Goal: Task Accomplishment & Management: Manage account settings

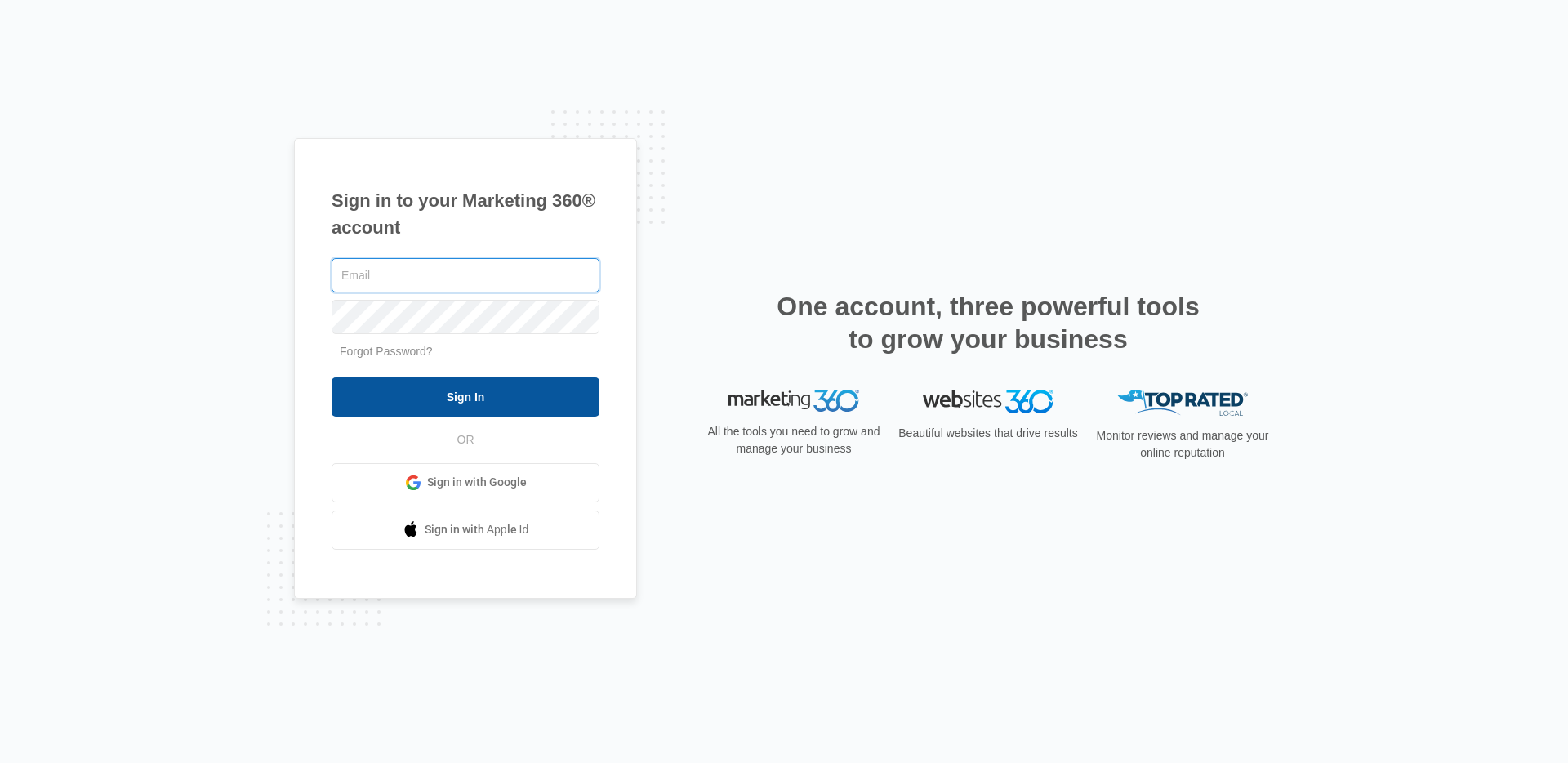
type input "Kyle.lewis@Marketing360.com"
click at [466, 389] on input "Sign In" at bounding box center [466, 397] width 268 height 39
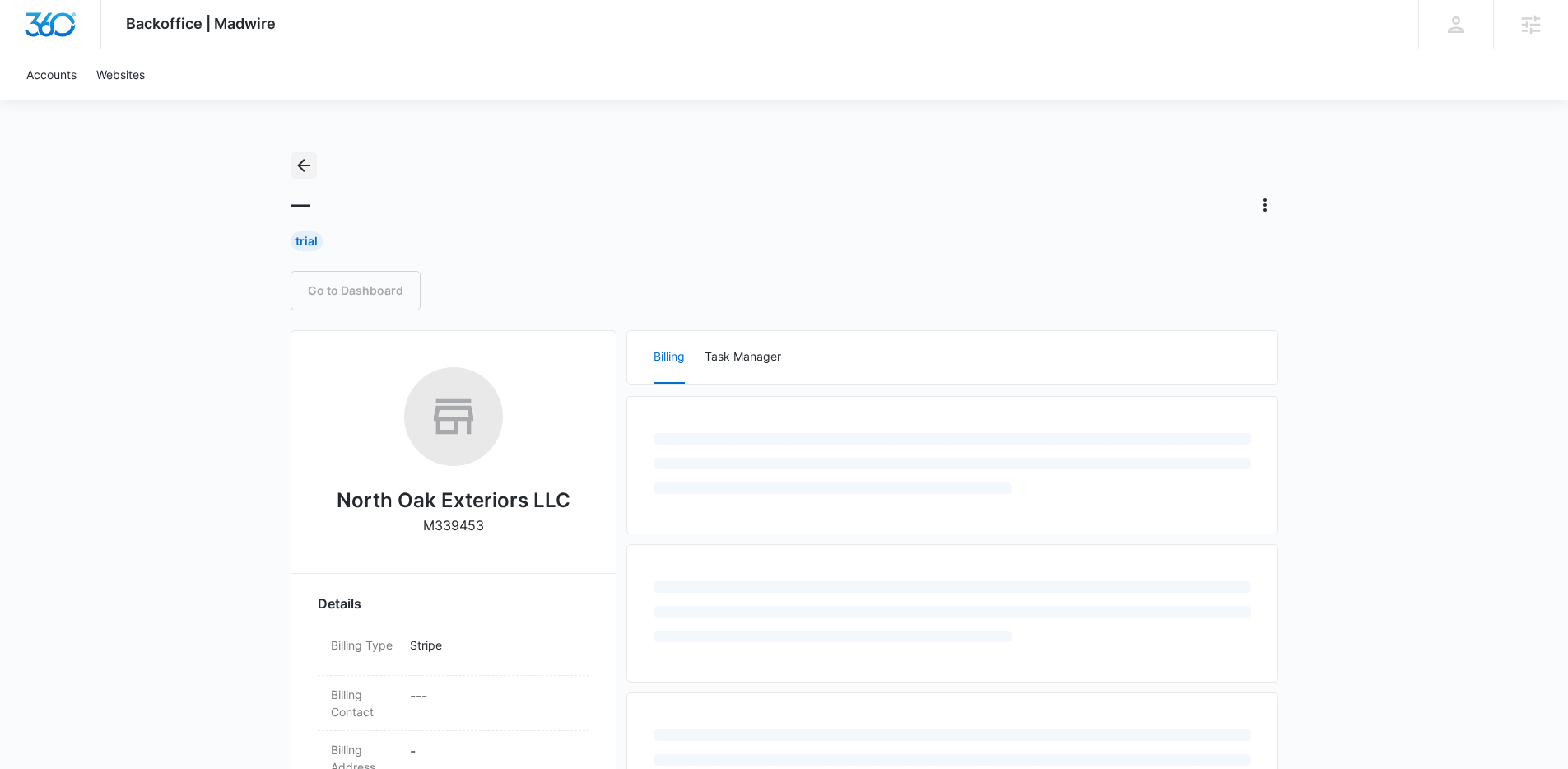
click at [302, 163] on icon "Back" at bounding box center [303, 164] width 19 height 19
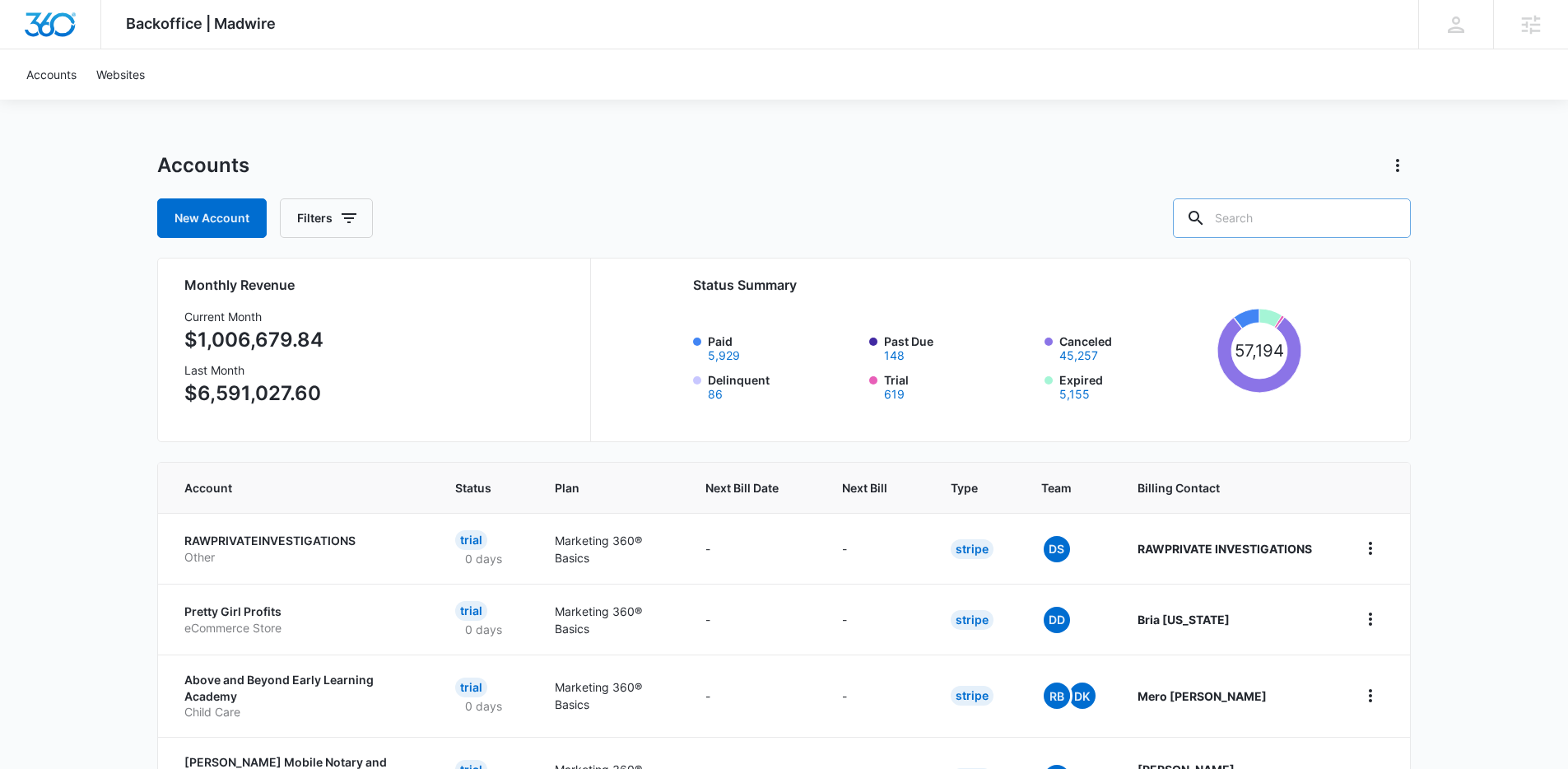
click at [1318, 221] on input "text" at bounding box center [1291, 218] width 238 height 40
type input "window"
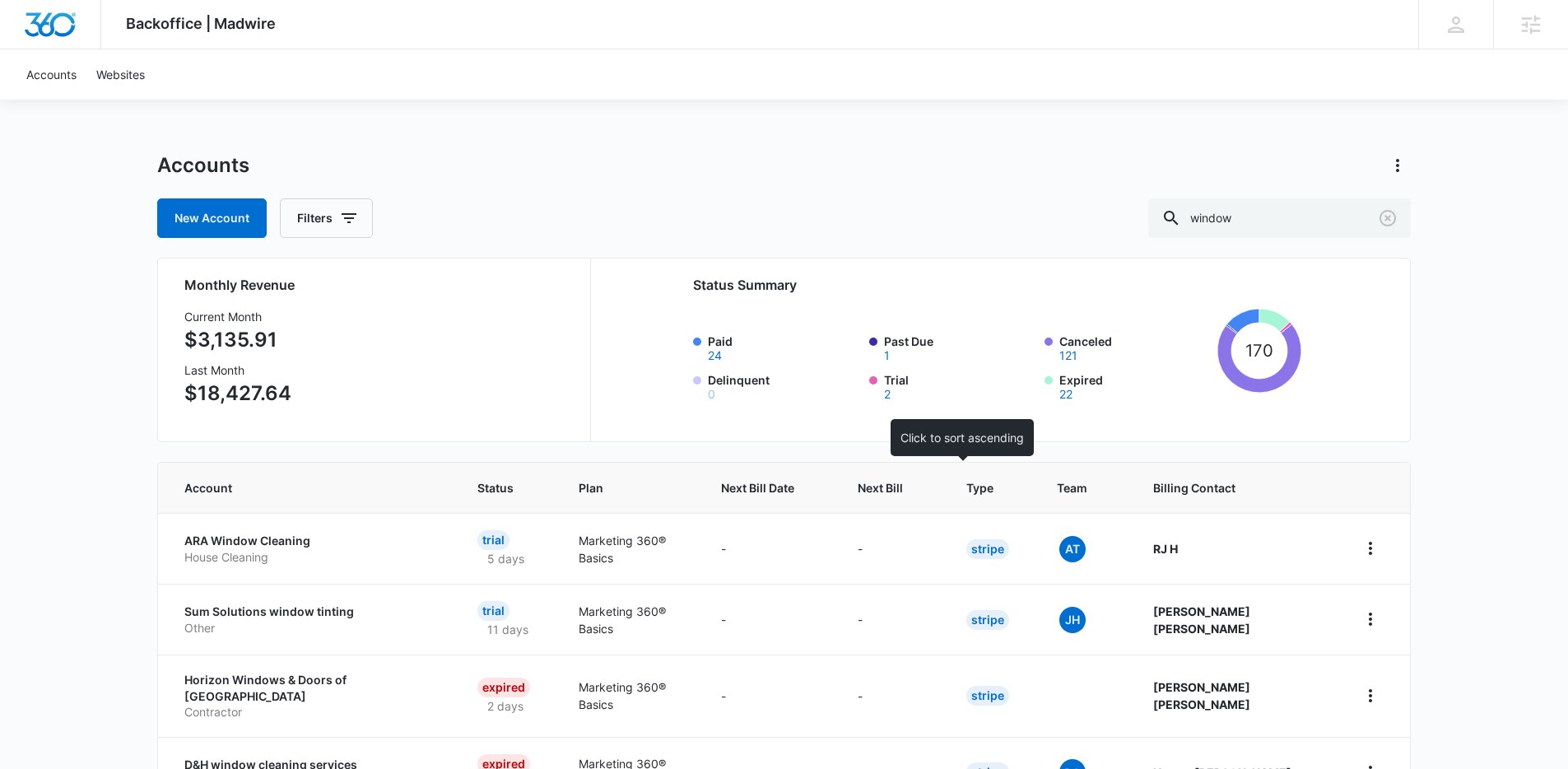
click at [903, 488] on span "Next Bill" at bounding box center [880, 487] width 45 height 17
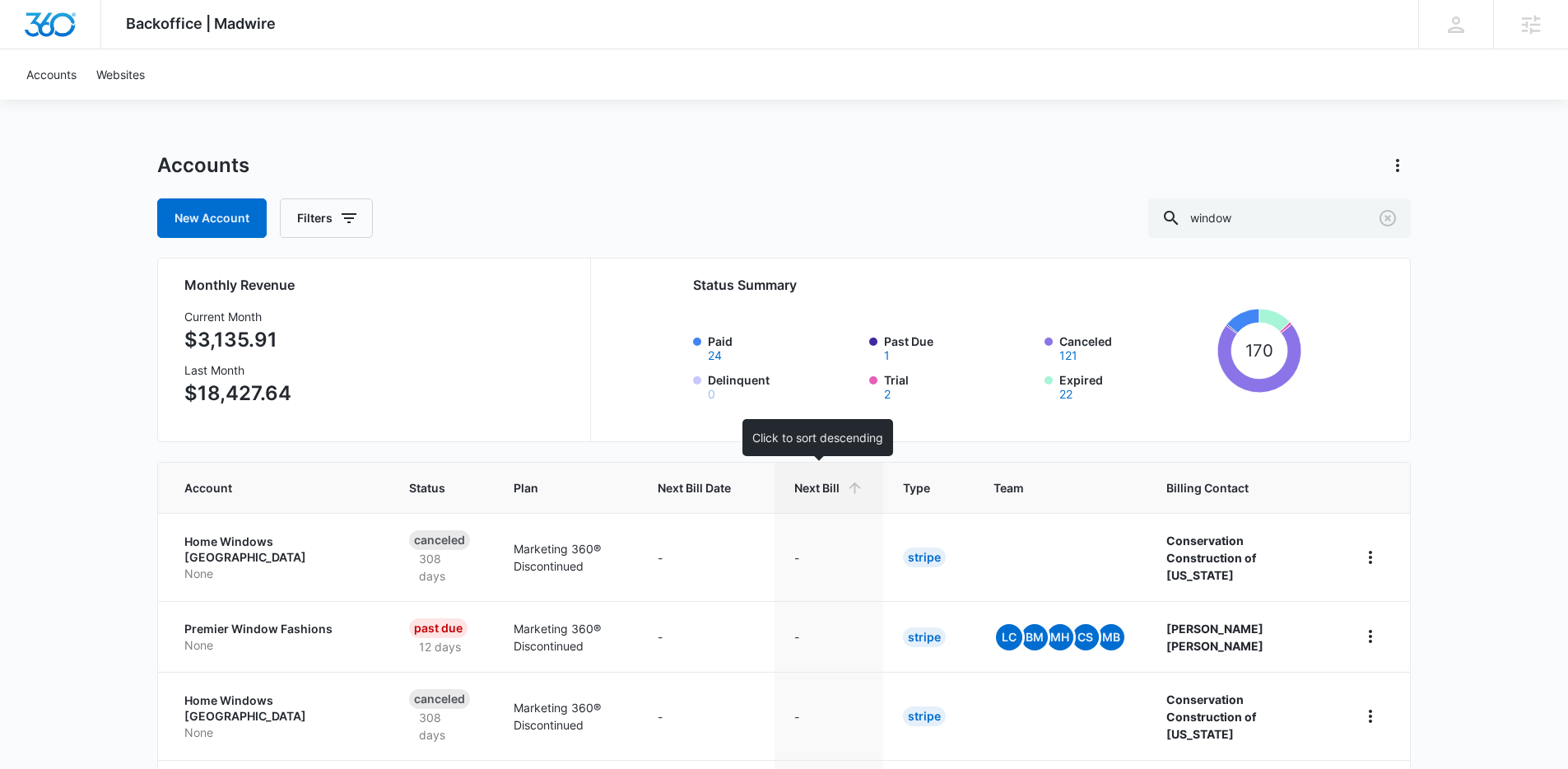
click at [846, 483] on icon at bounding box center [855, 487] width 17 height 17
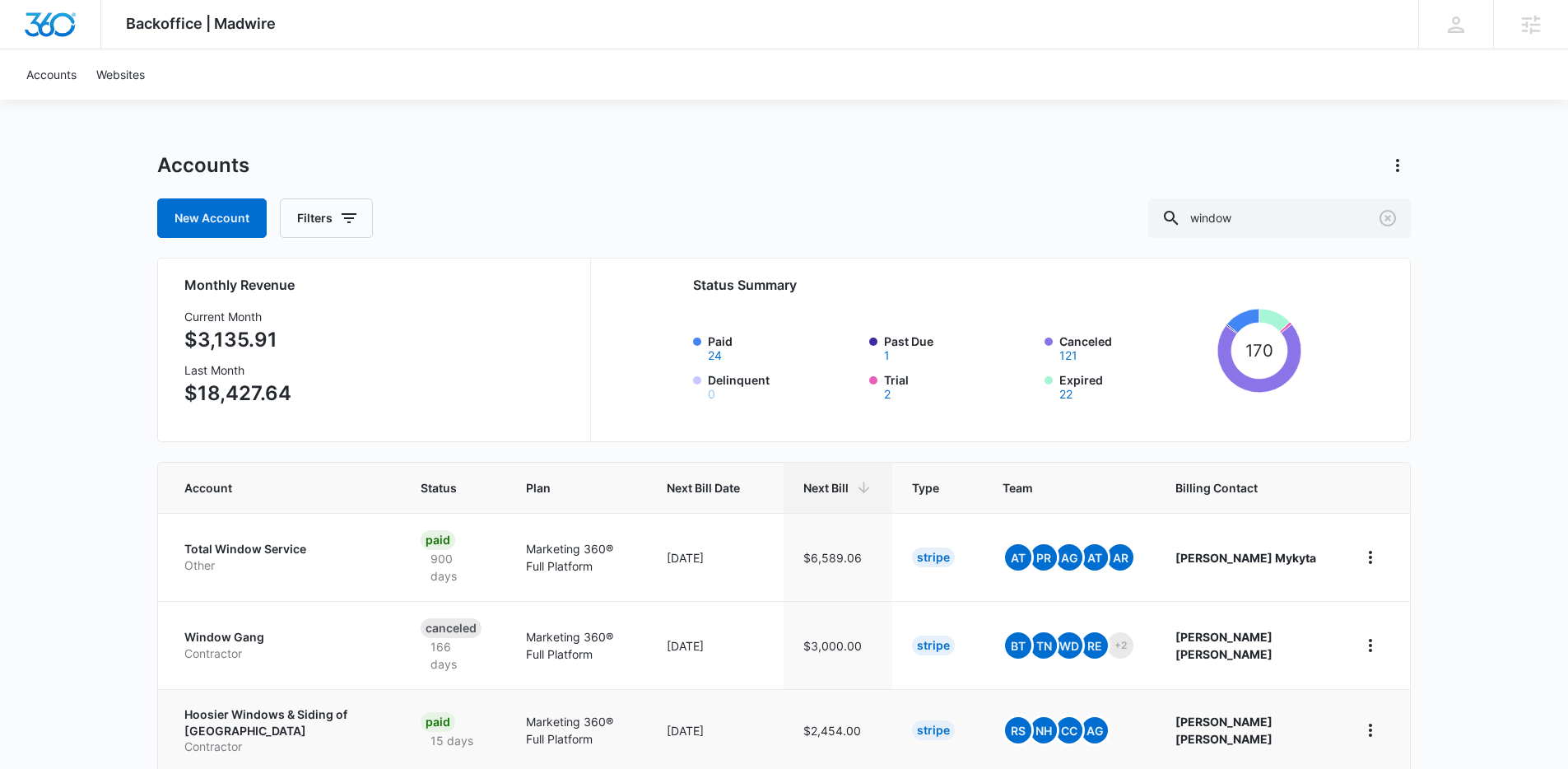
click at [298, 707] on p "Hoosier Windows & Siding of [GEOGRAPHIC_DATA]" at bounding box center [283, 722] width 197 height 32
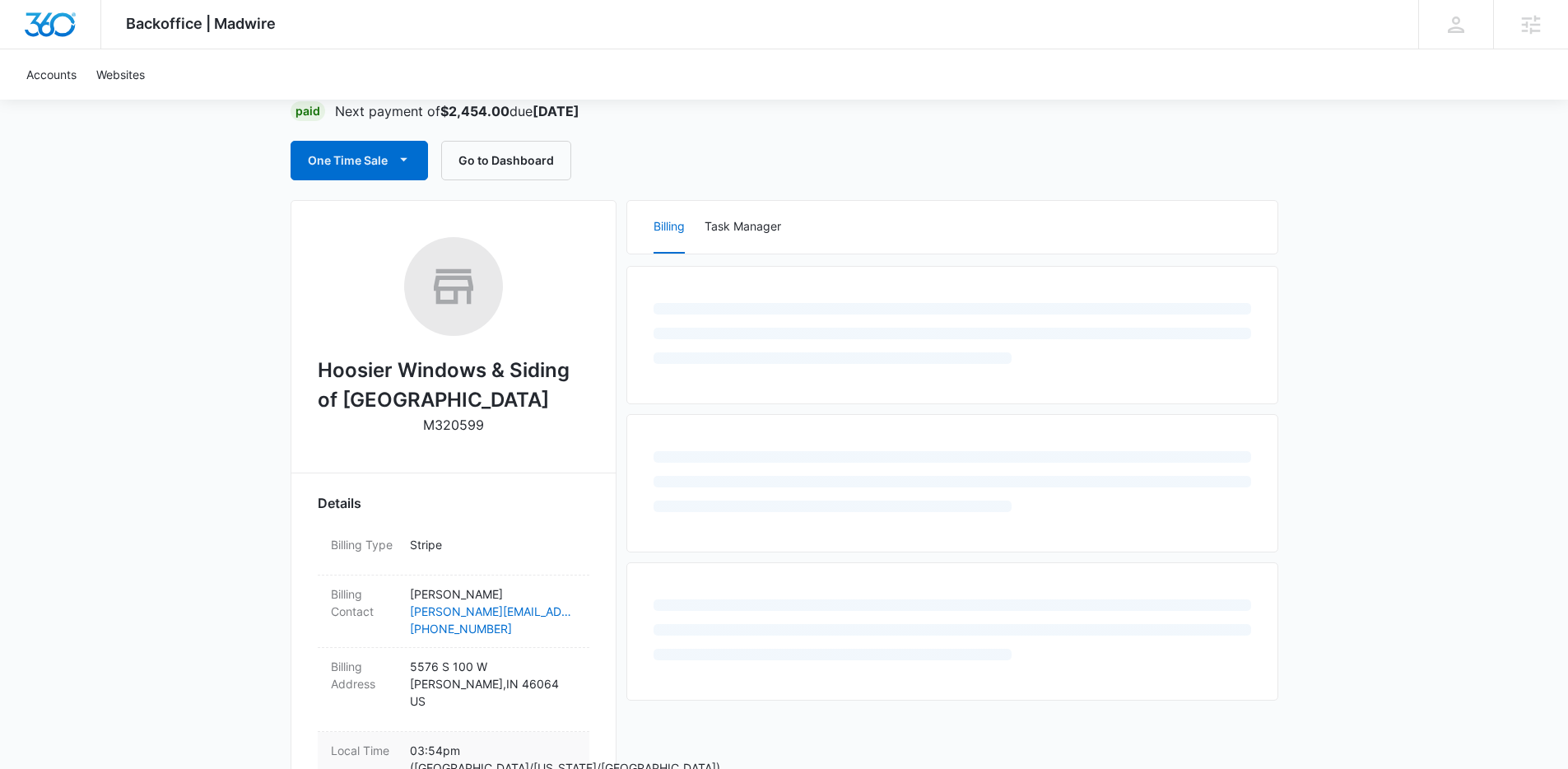
scroll to position [308, 0]
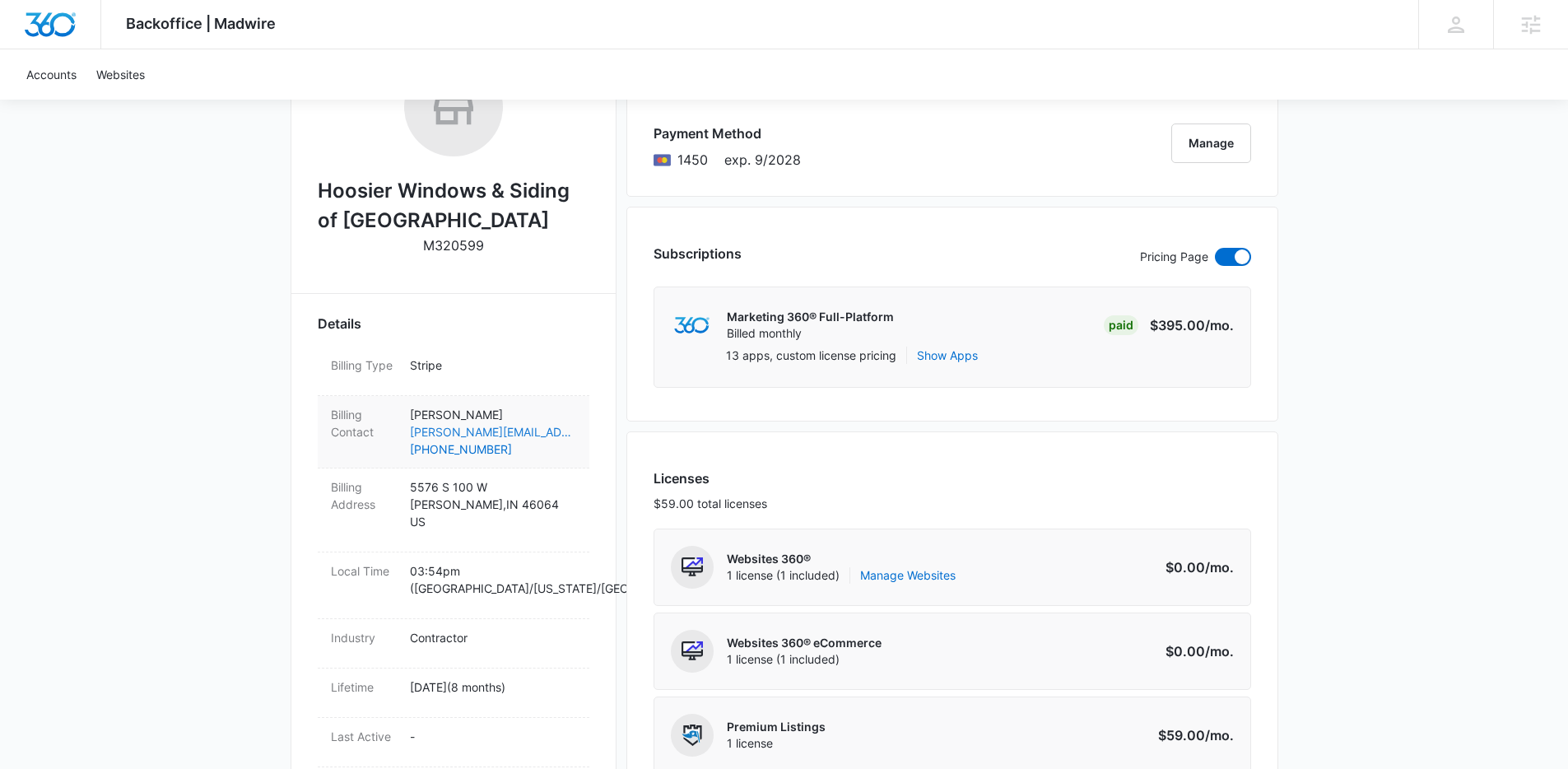
click at [474, 423] on link "[PERSON_NAME][EMAIL_ADDRESS][DOMAIN_NAME]" at bounding box center [493, 431] width 166 height 17
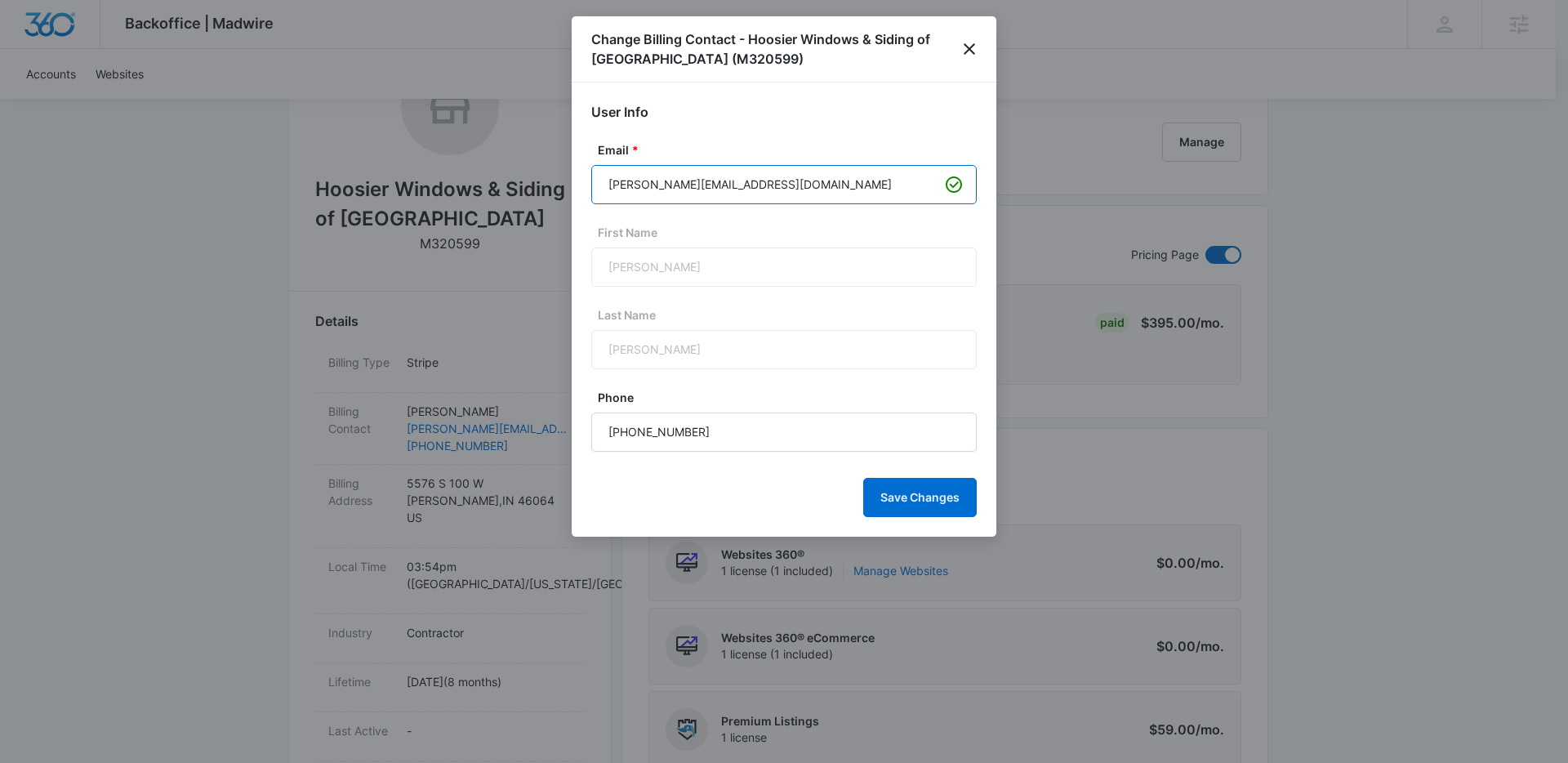
drag, startPoint x: 697, startPoint y: 186, endPoint x: 650, endPoint y: 189, distance: 47.1
click at [639, 192] on input "[PERSON_NAME][EMAIL_ADDRESS][DOMAIN_NAME]" at bounding box center [784, 184] width 386 height 39
click at [974, 50] on icon "close" at bounding box center [969, 48] width 19 height 19
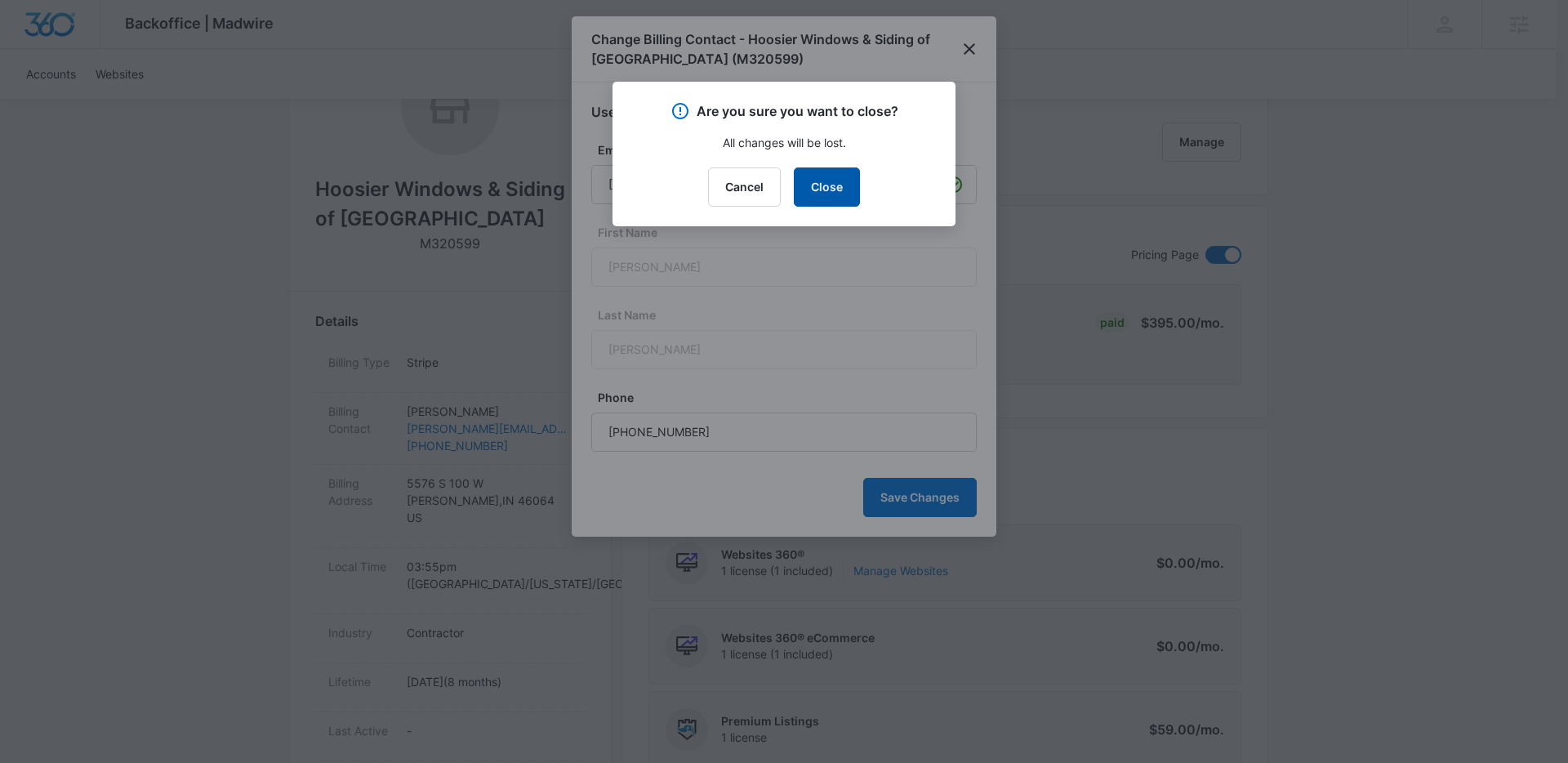
click at [819, 185] on button "Close" at bounding box center [827, 187] width 67 height 39
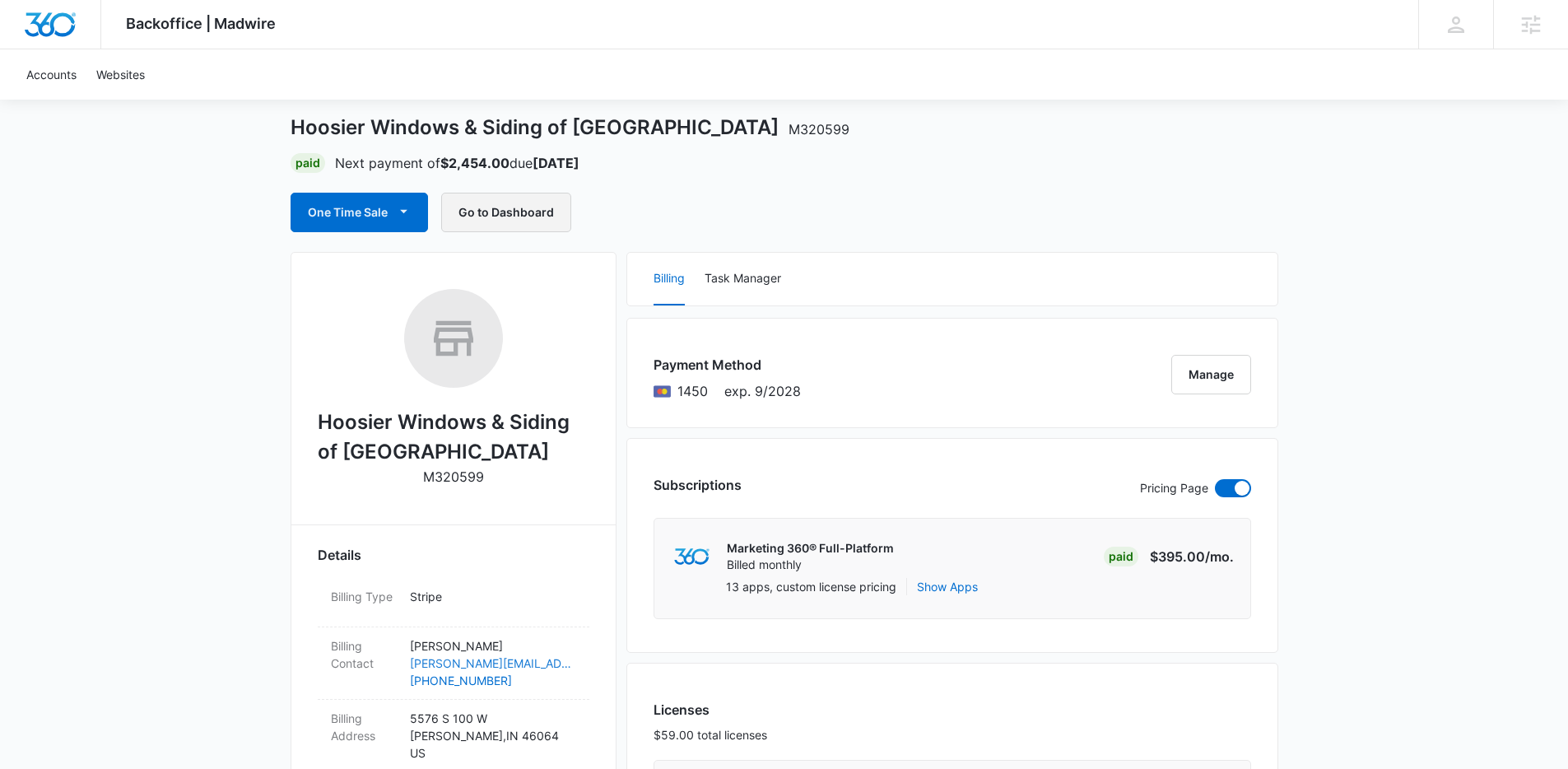
scroll to position [0, 0]
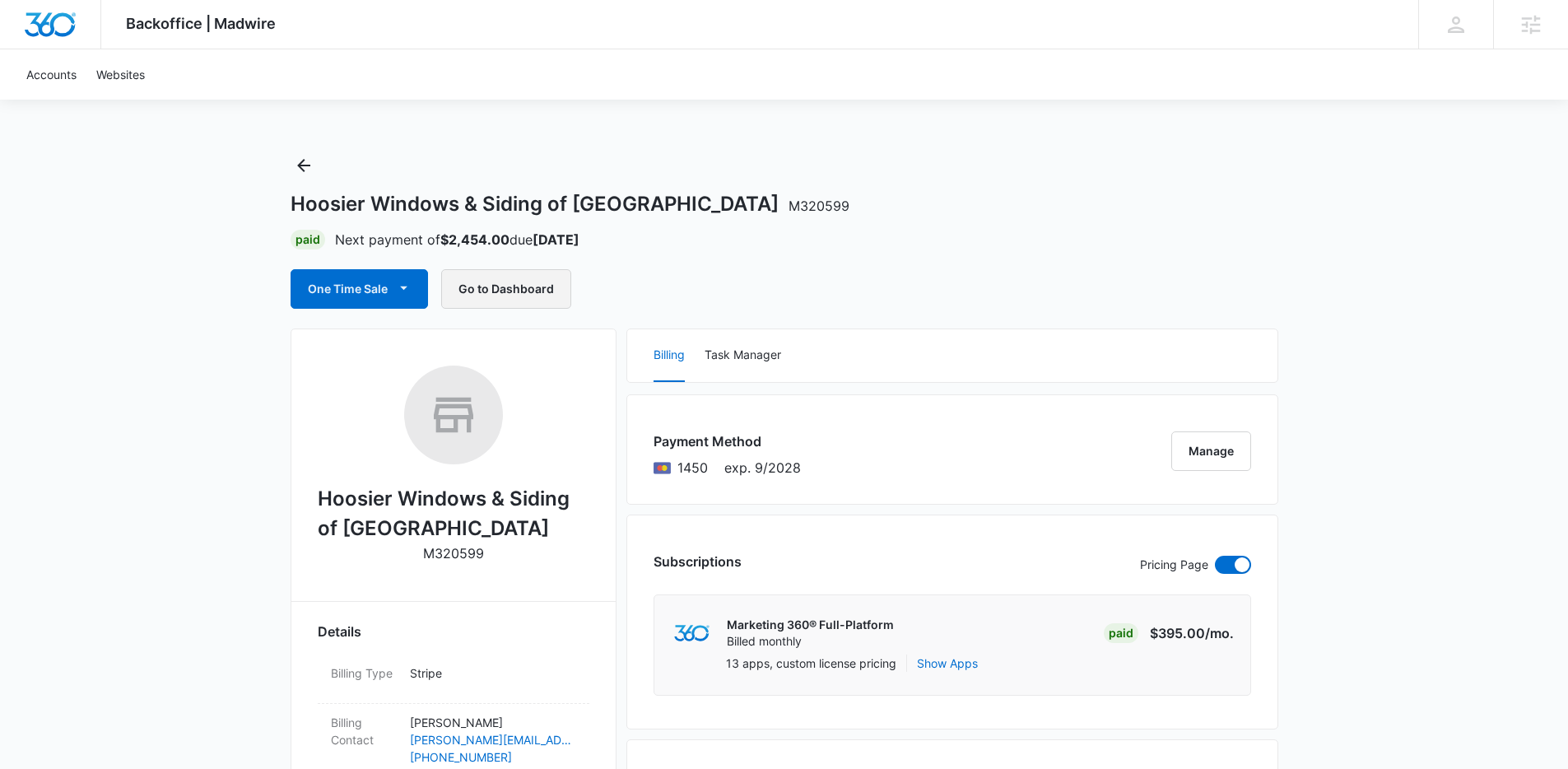
click at [519, 288] on button "Go to Dashboard" at bounding box center [506, 288] width 131 height 40
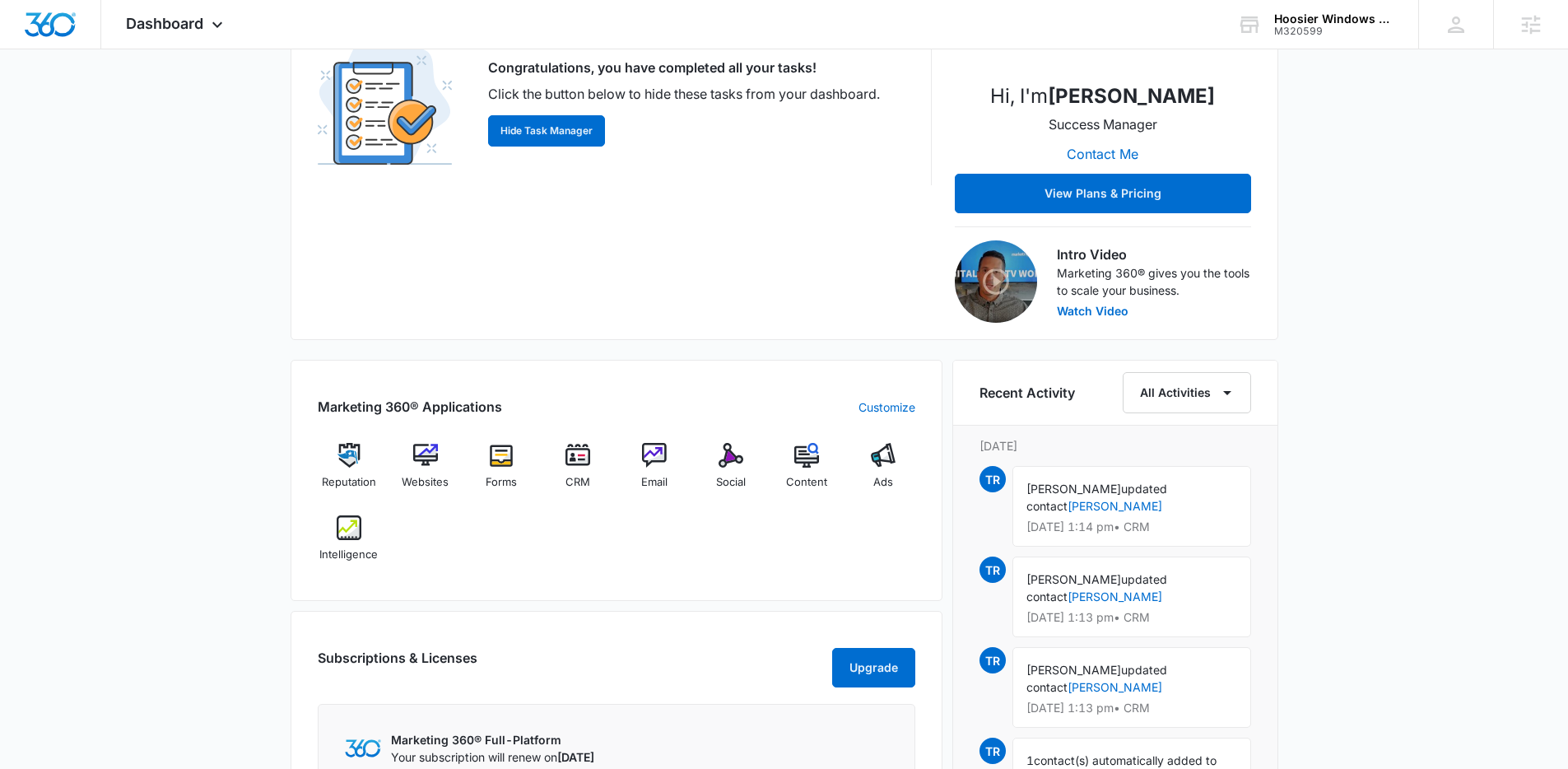
scroll to position [501, 0]
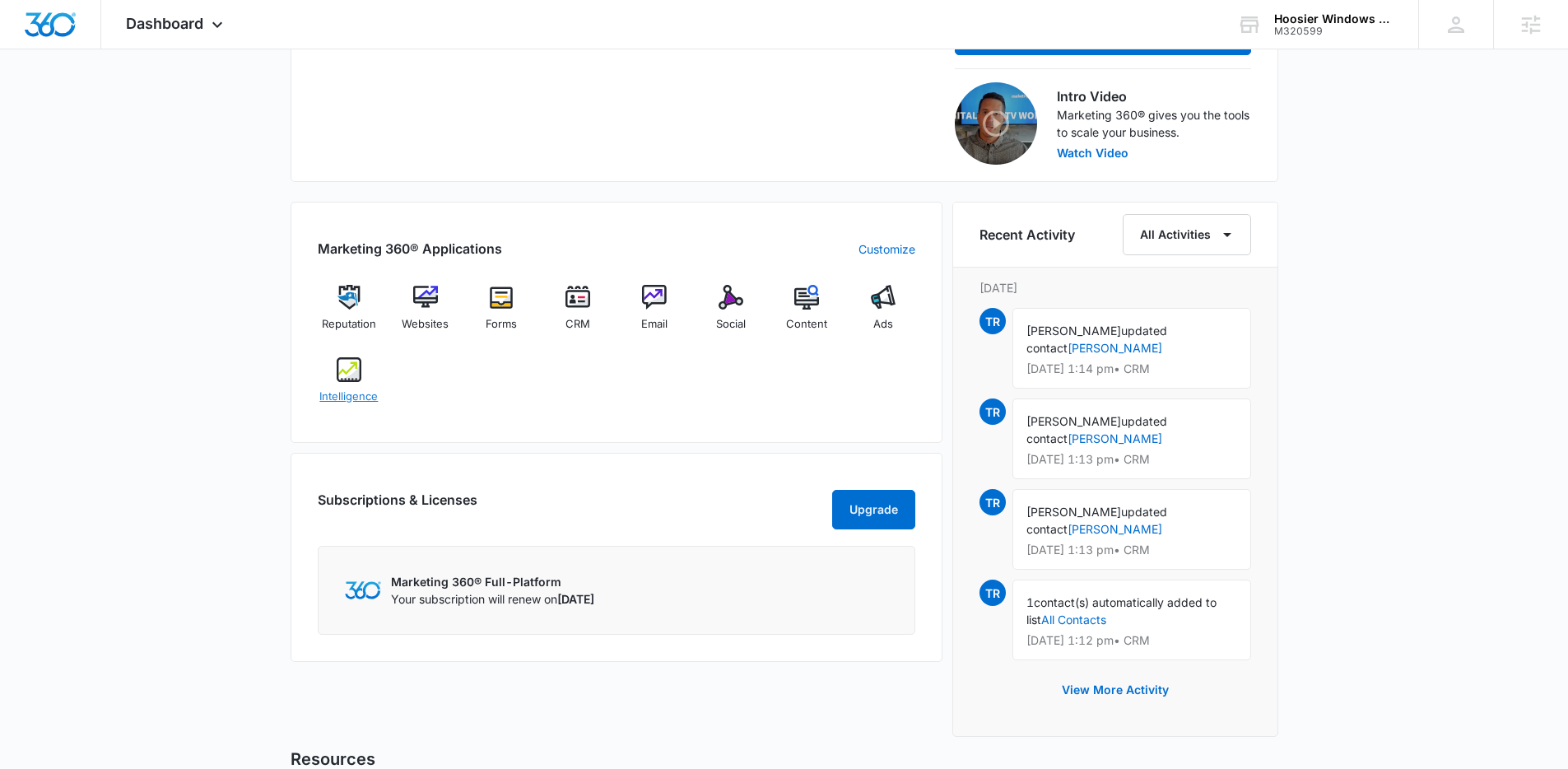
click at [364, 390] on span "Intelligence" at bounding box center [349, 397] width 59 height 17
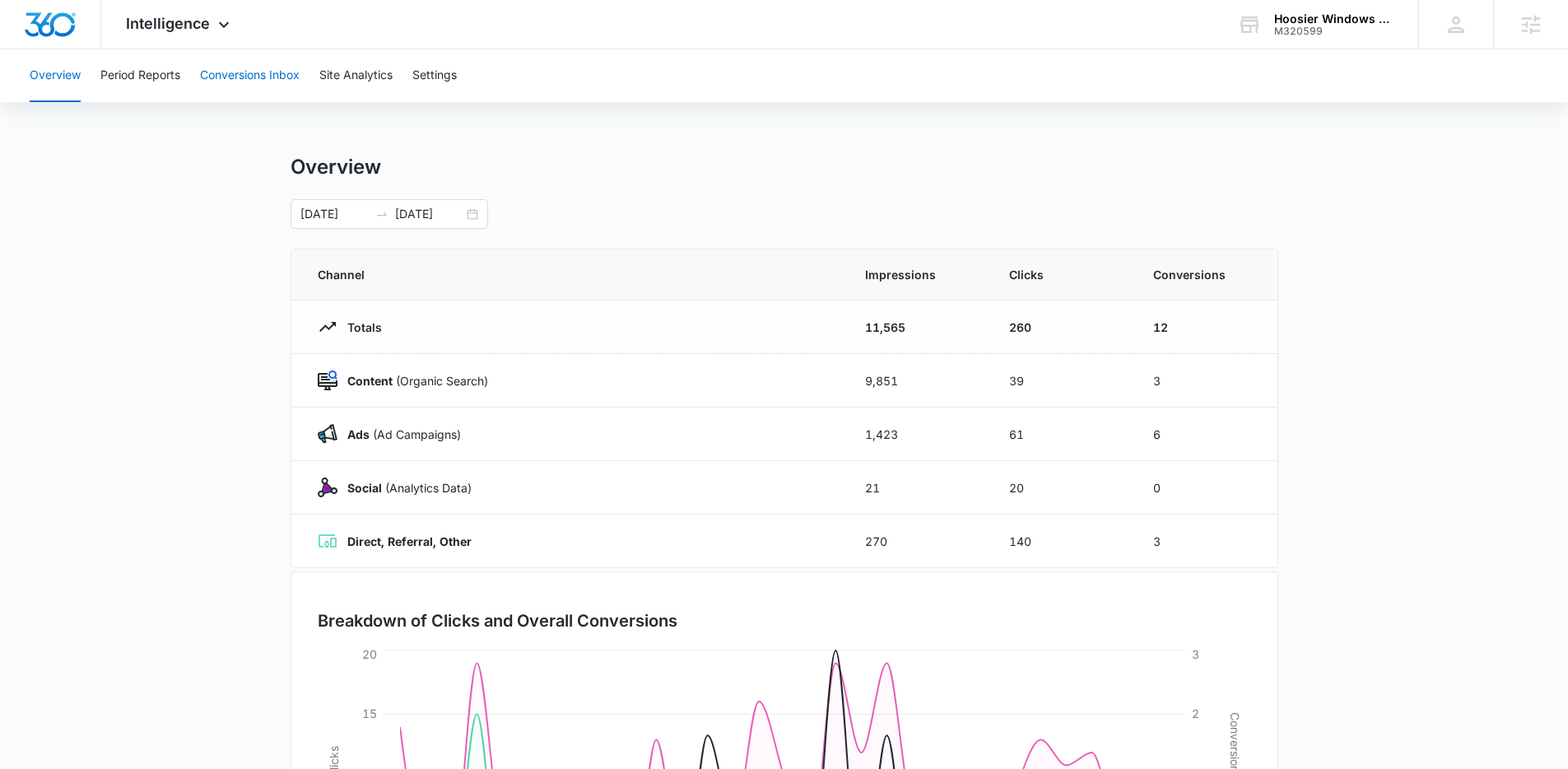
click at [241, 77] on button "Conversions Inbox" at bounding box center [250, 75] width 99 height 52
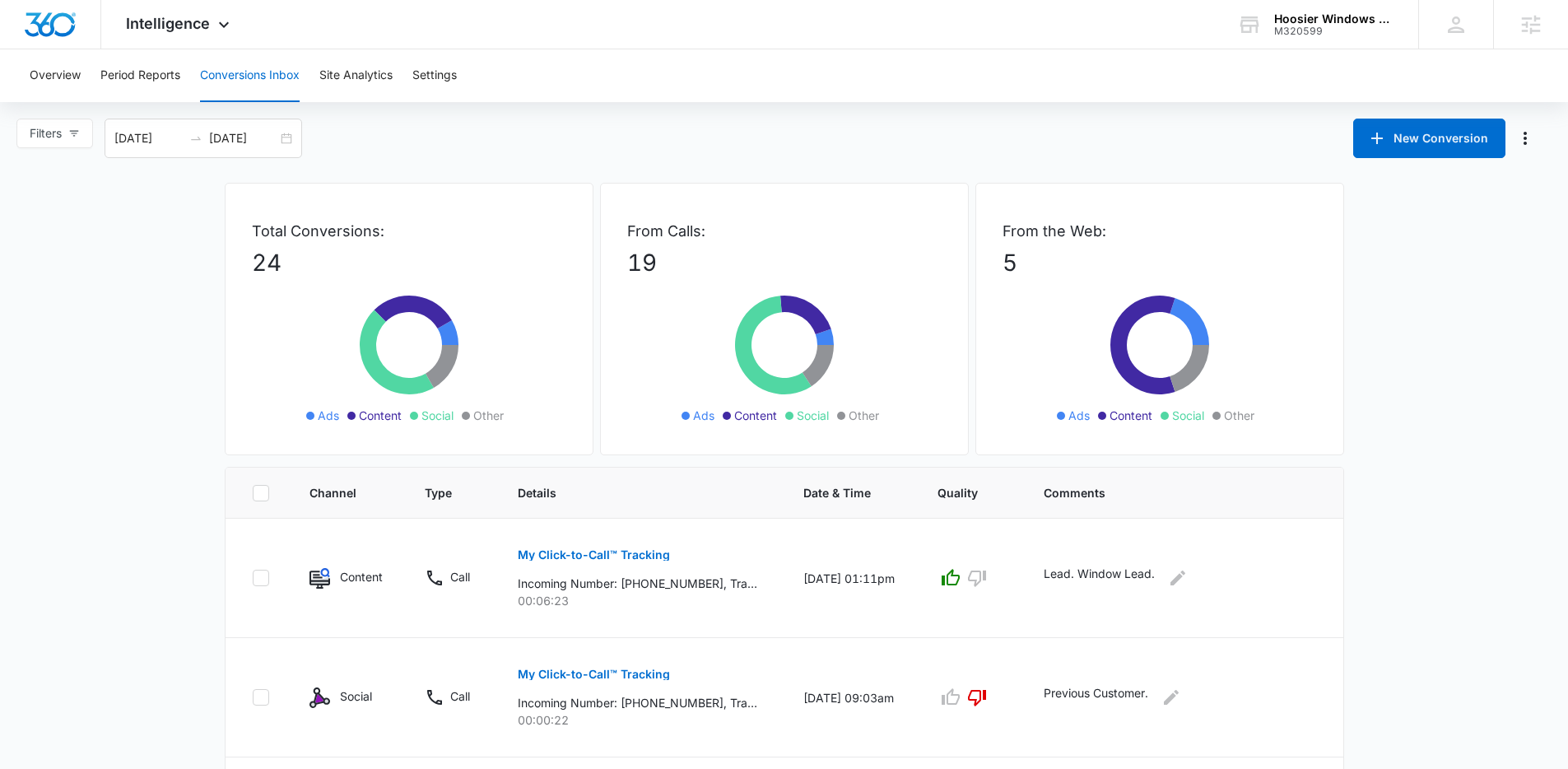
click at [882, 146] on div "Filters 09/06/2025 10/06/2025 New Conversion" at bounding box center [784, 138] width 1568 height 40
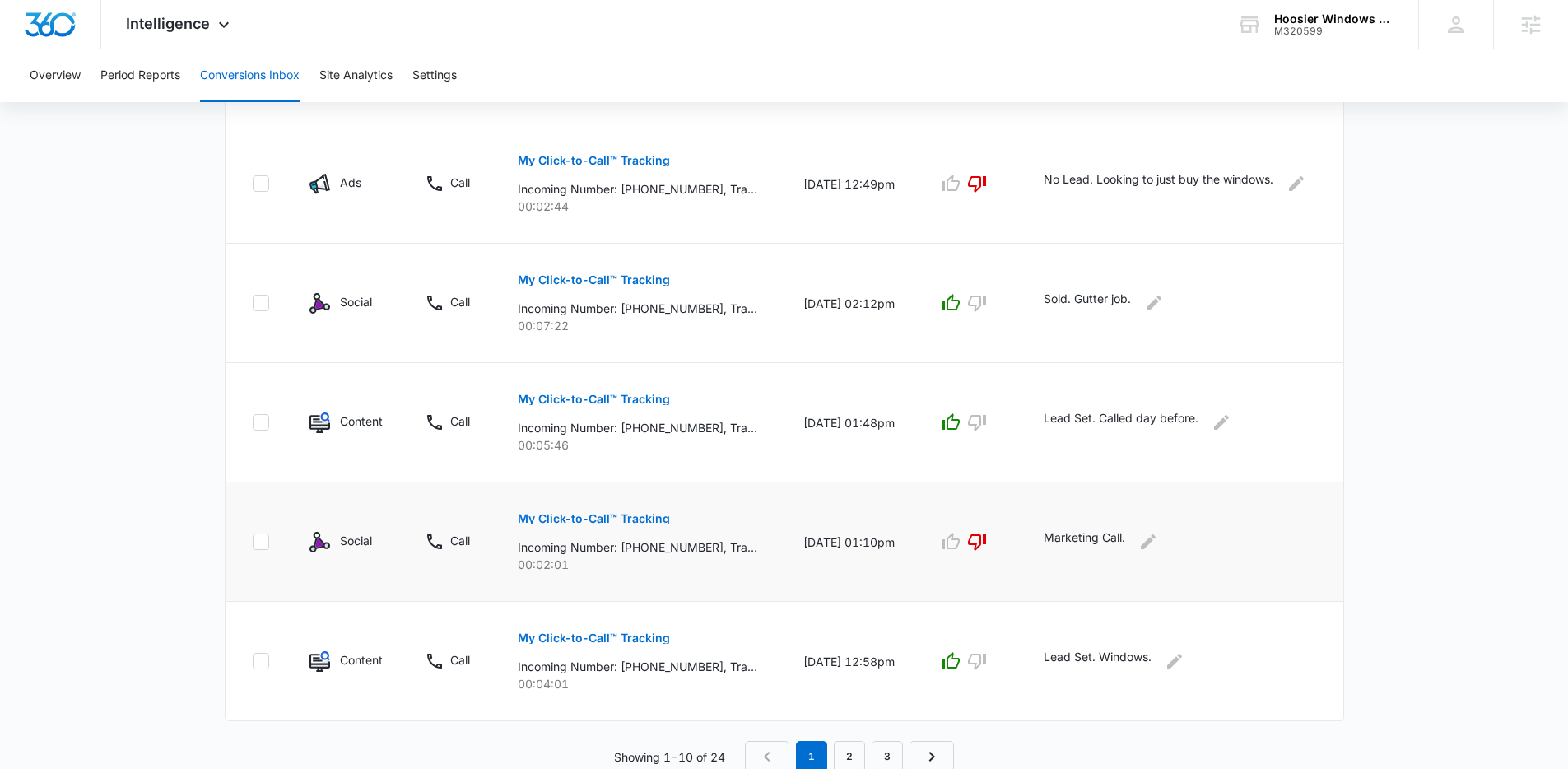
scroll to position [966, 0]
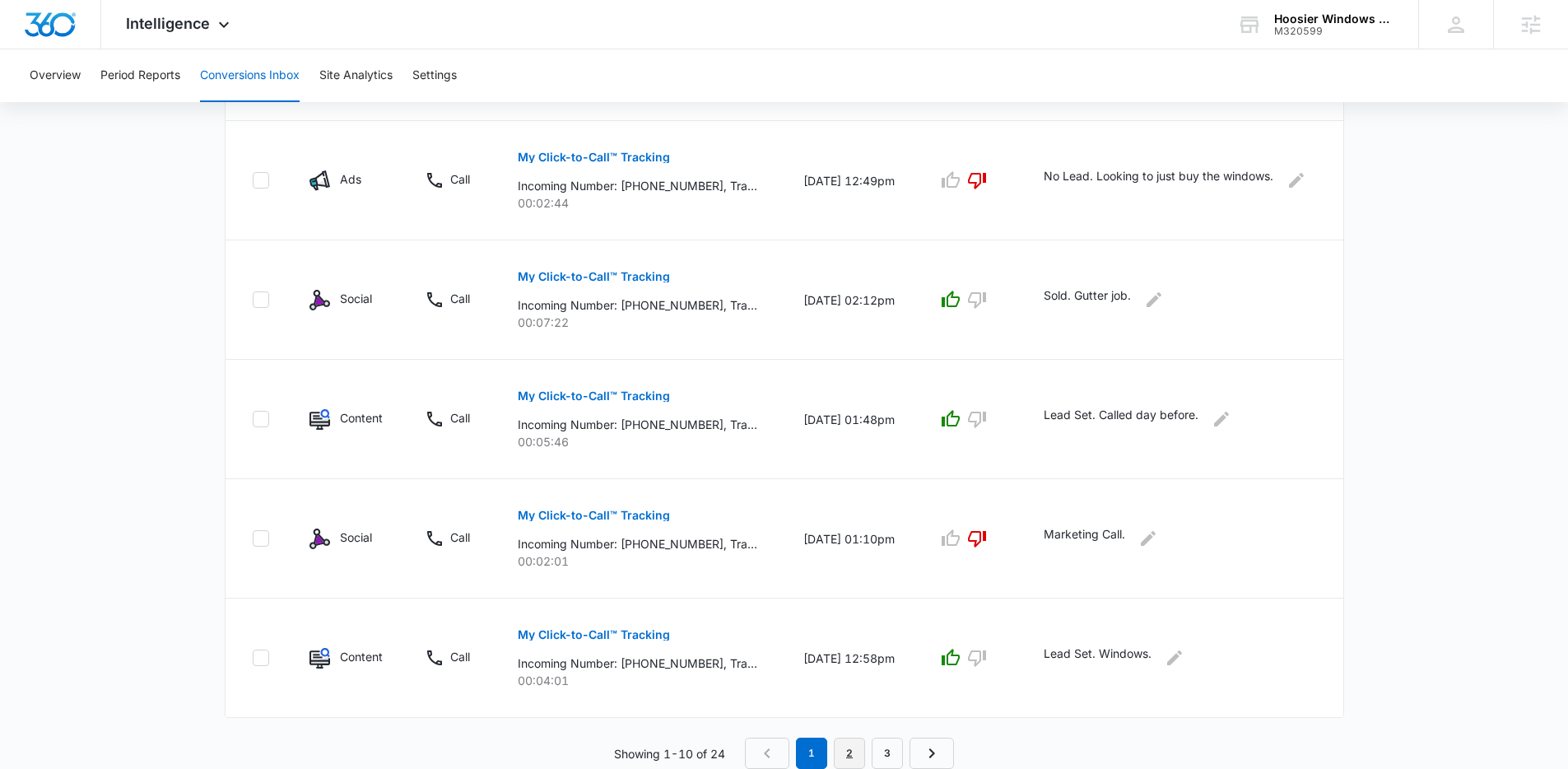
click at [849, 753] on link "2" at bounding box center [849, 753] width 31 height 31
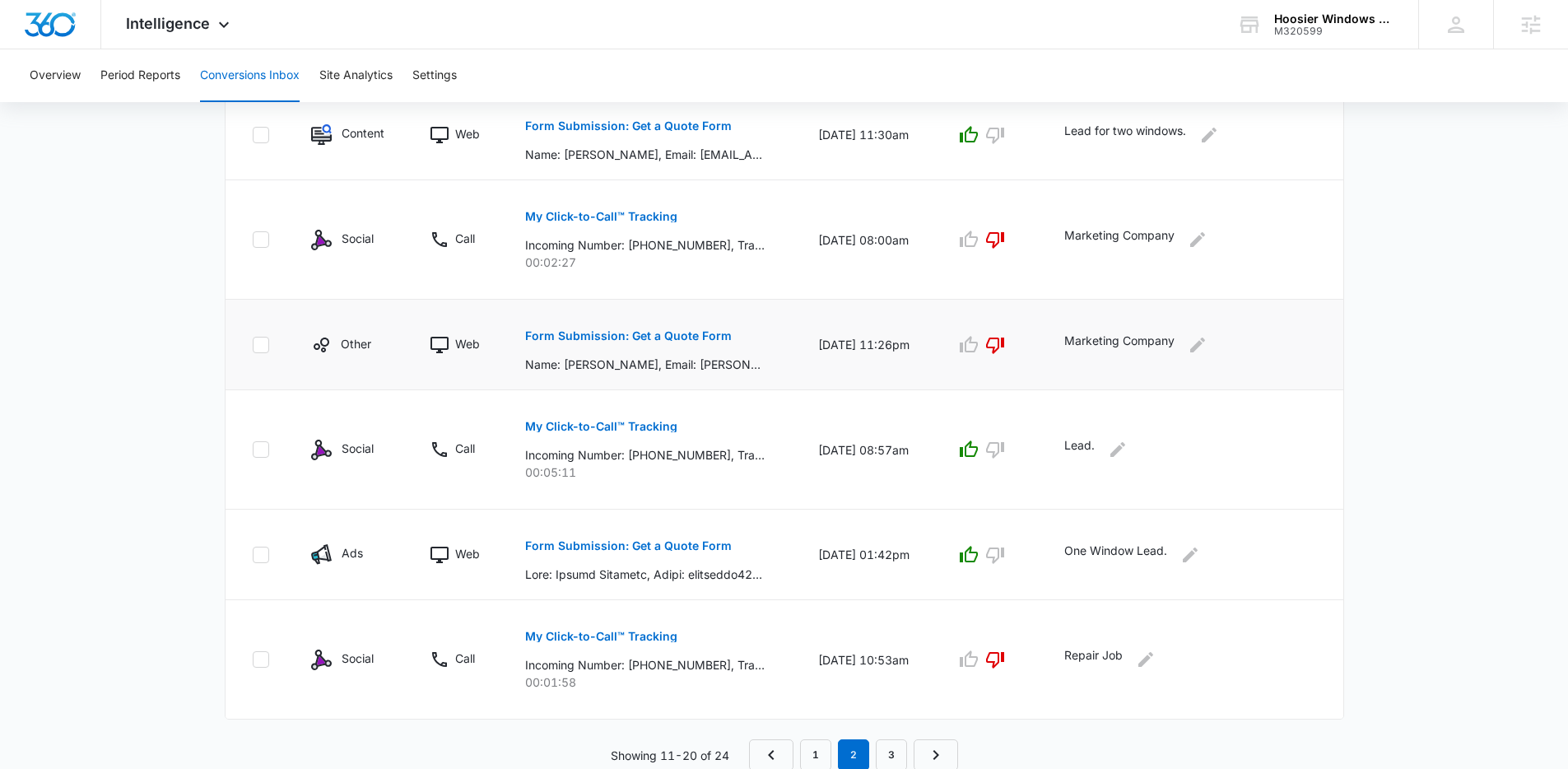
scroll to position [879, 0]
click at [895, 756] on link "3" at bounding box center [892, 753] width 31 height 31
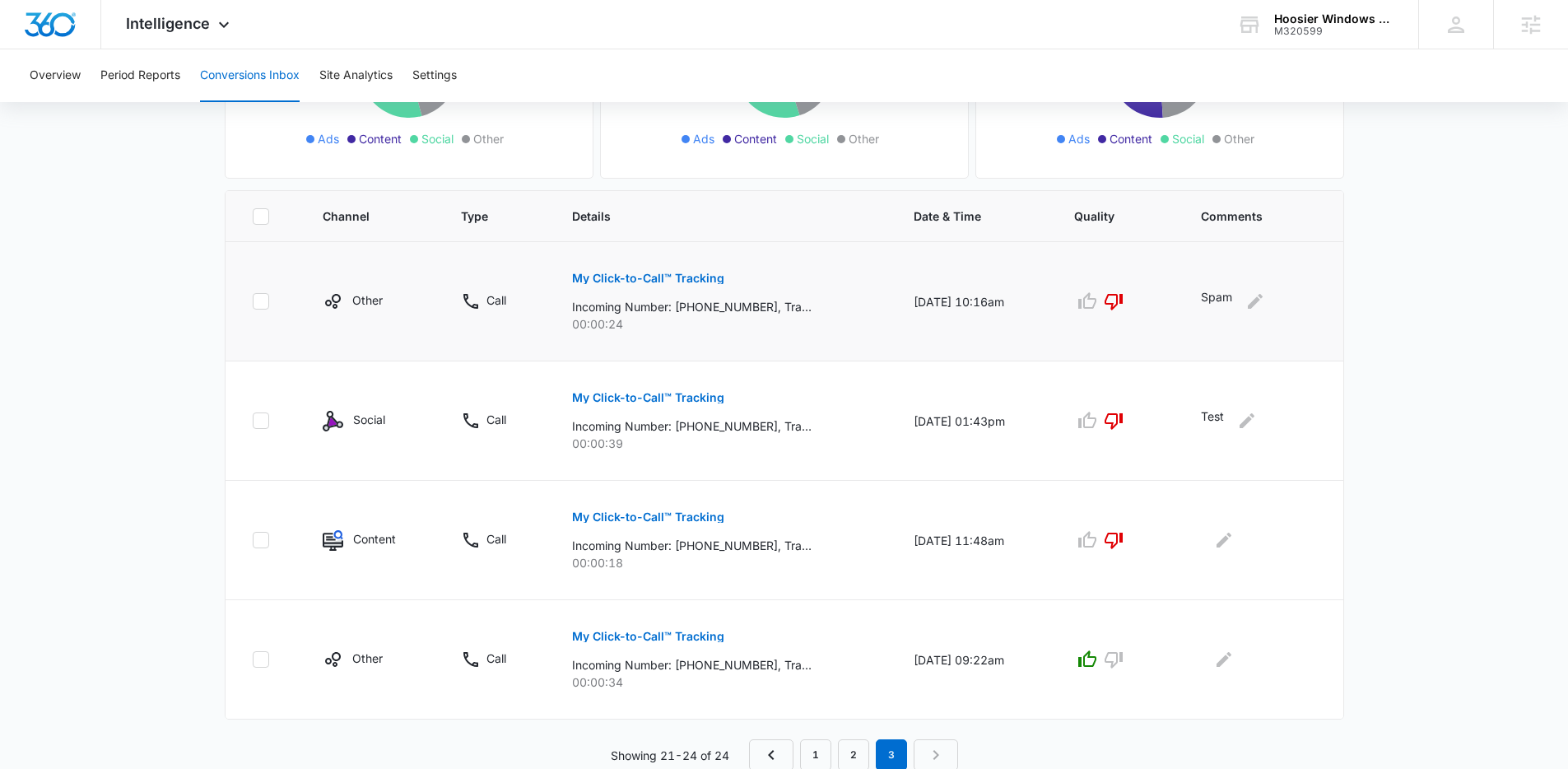
scroll to position [278, 0]
click at [820, 758] on link "1" at bounding box center [816, 753] width 31 height 31
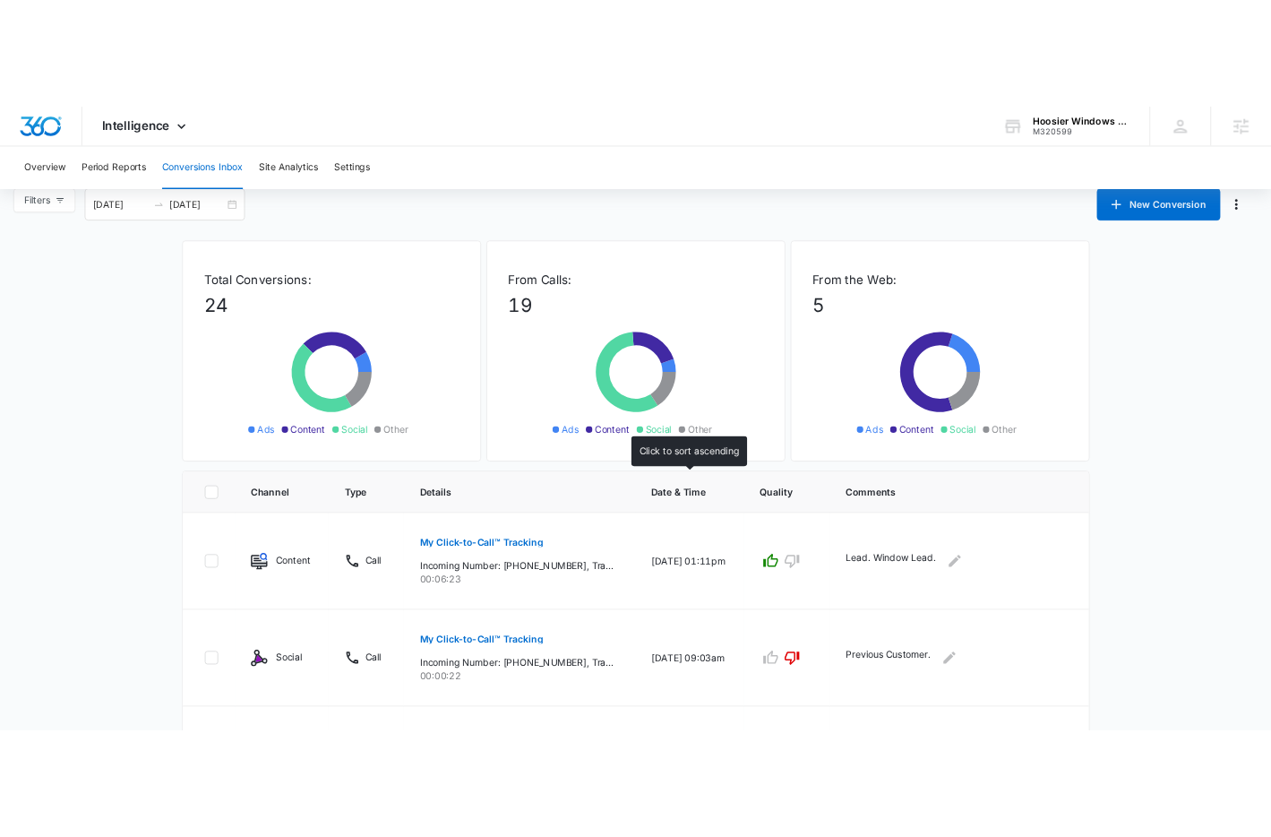
scroll to position [0, 0]
